Goal: Transaction & Acquisition: Purchase product/service

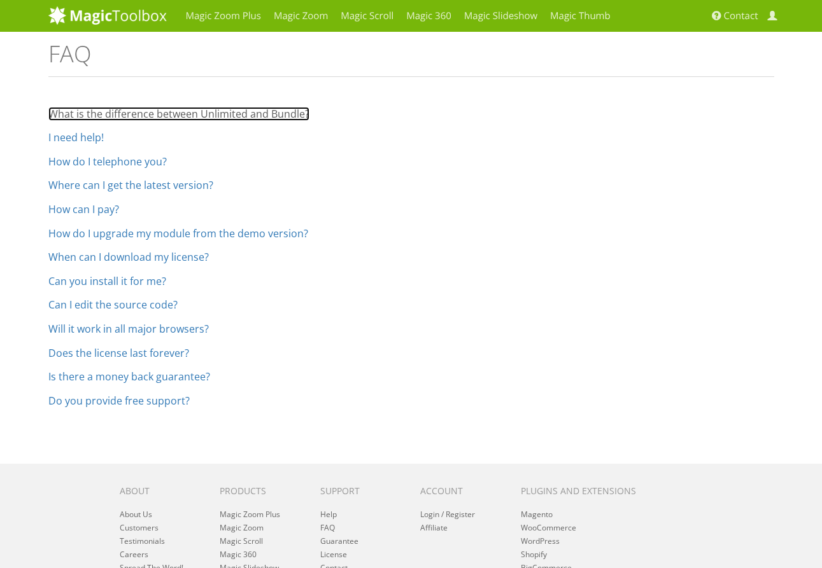
click at [153, 115] on link "What is the difference between Unlimited and Bundle?" at bounding box center [178, 114] width 261 height 14
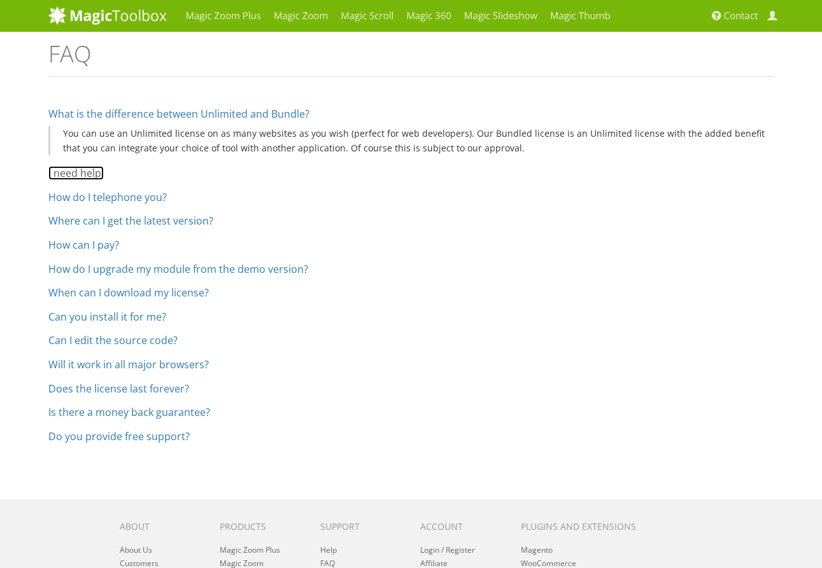
click at [88, 176] on link "I need help!" at bounding box center [75, 173] width 55 height 14
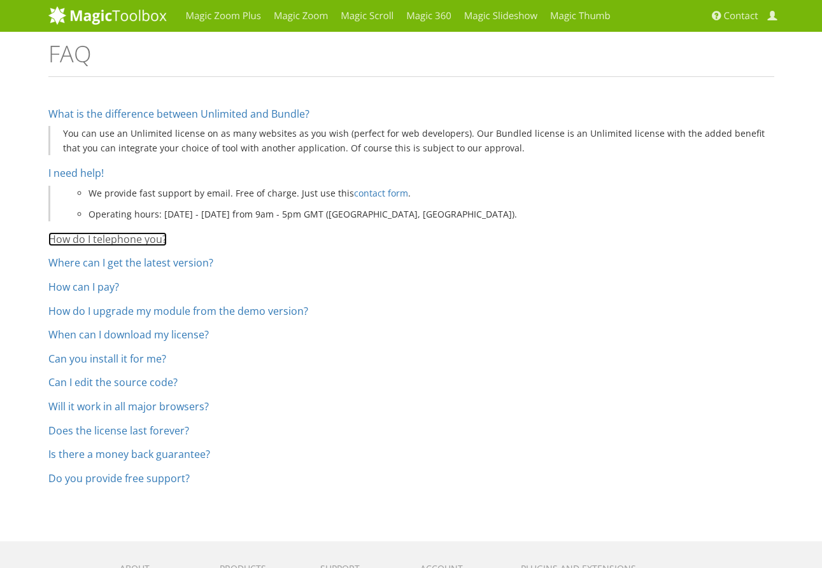
click at [81, 241] on link "How do I telephone you?" at bounding box center [107, 239] width 118 height 14
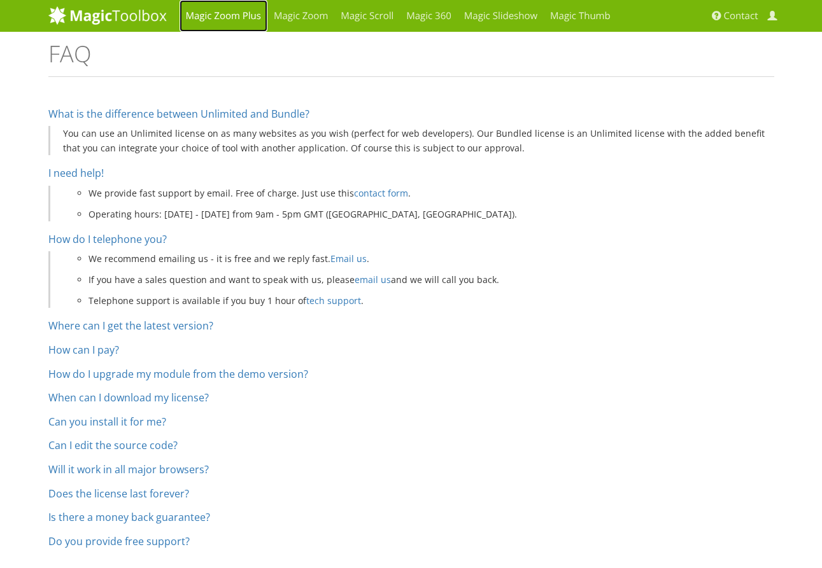
click at [241, 13] on link "Magic Zoom Plus" at bounding box center [223, 16] width 88 height 32
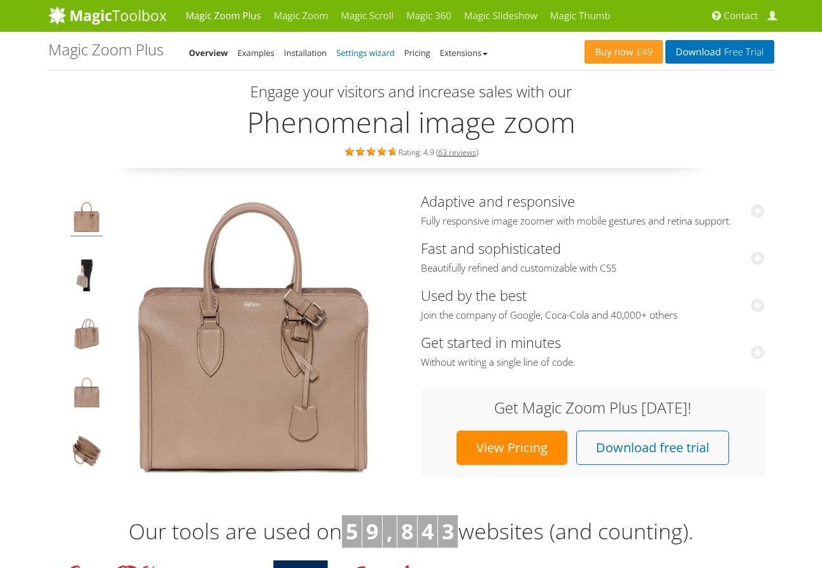
click at [367, 57] on link "Settings wizard" at bounding box center [365, 52] width 59 height 11
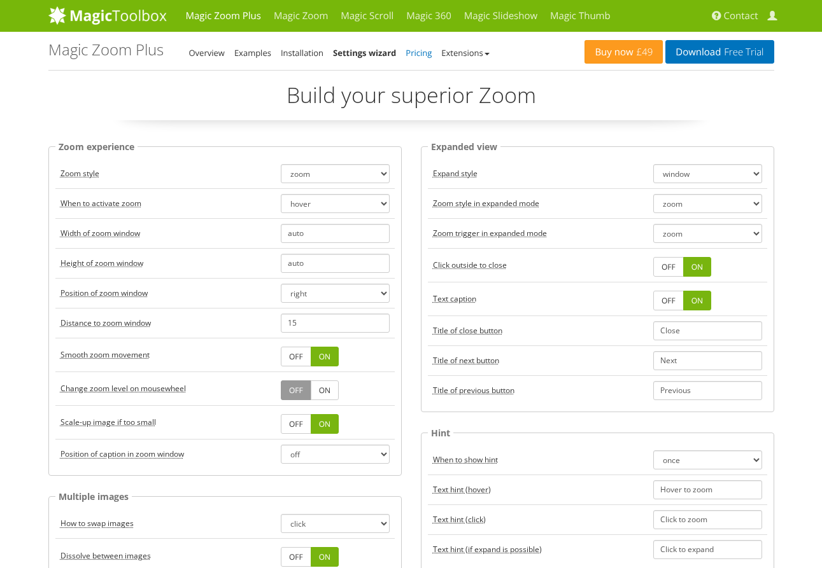
click at [429, 52] on link "Pricing" at bounding box center [418, 52] width 26 height 11
